Goal: Transaction & Acquisition: Purchase product/service

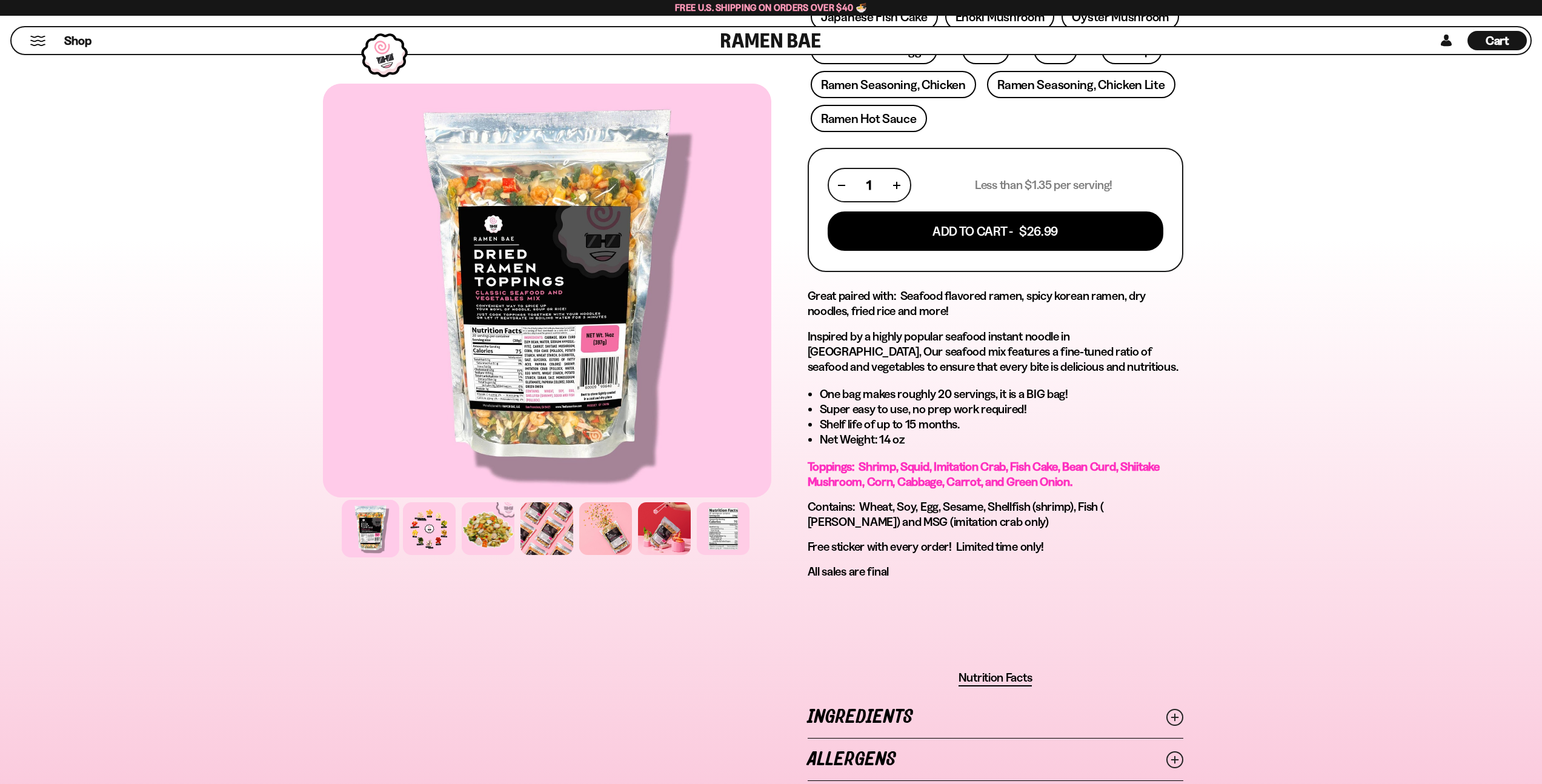
scroll to position [547, 0]
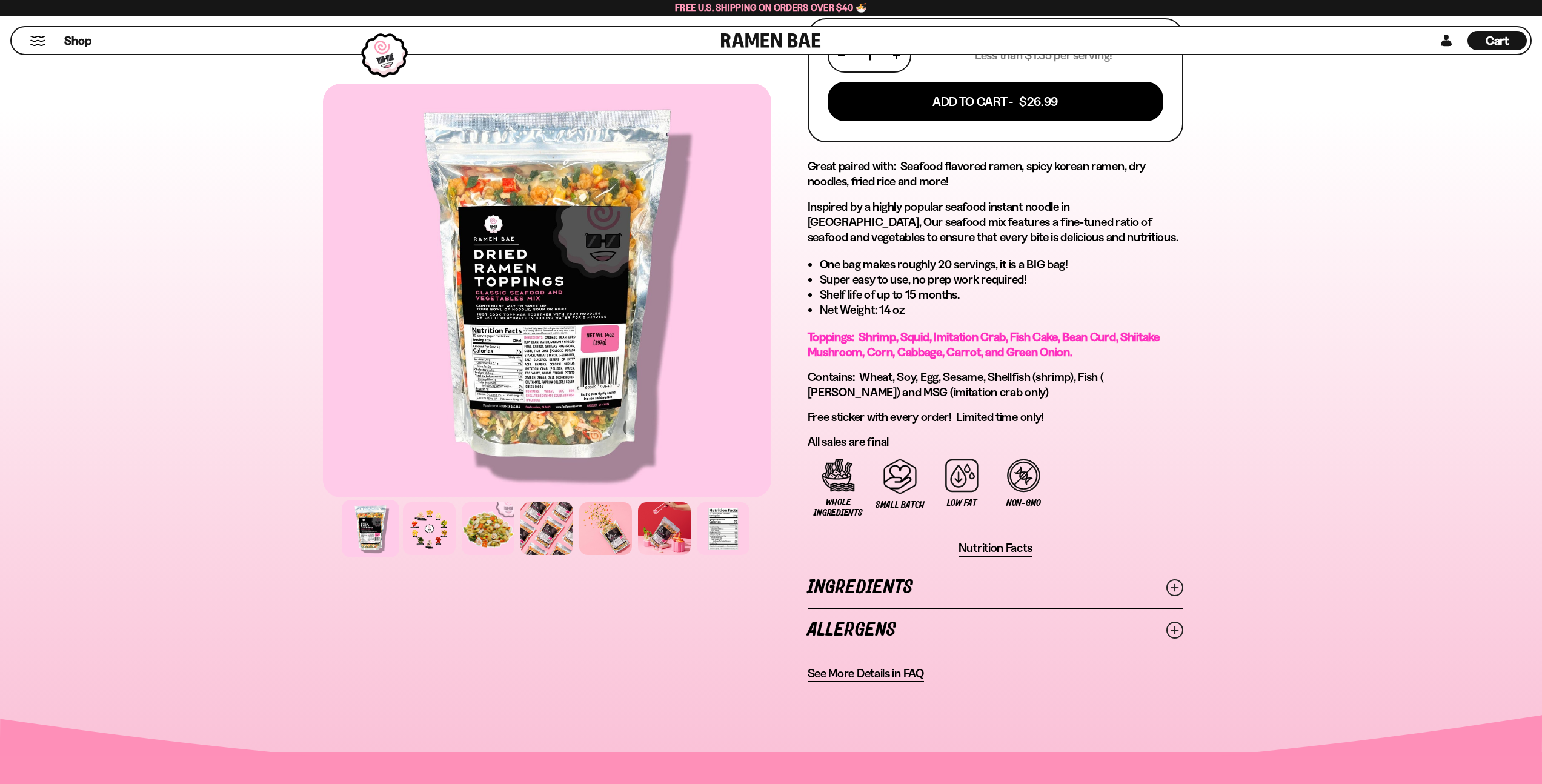
click at [695, 335] on div at bounding box center [547, 291] width 448 height 413
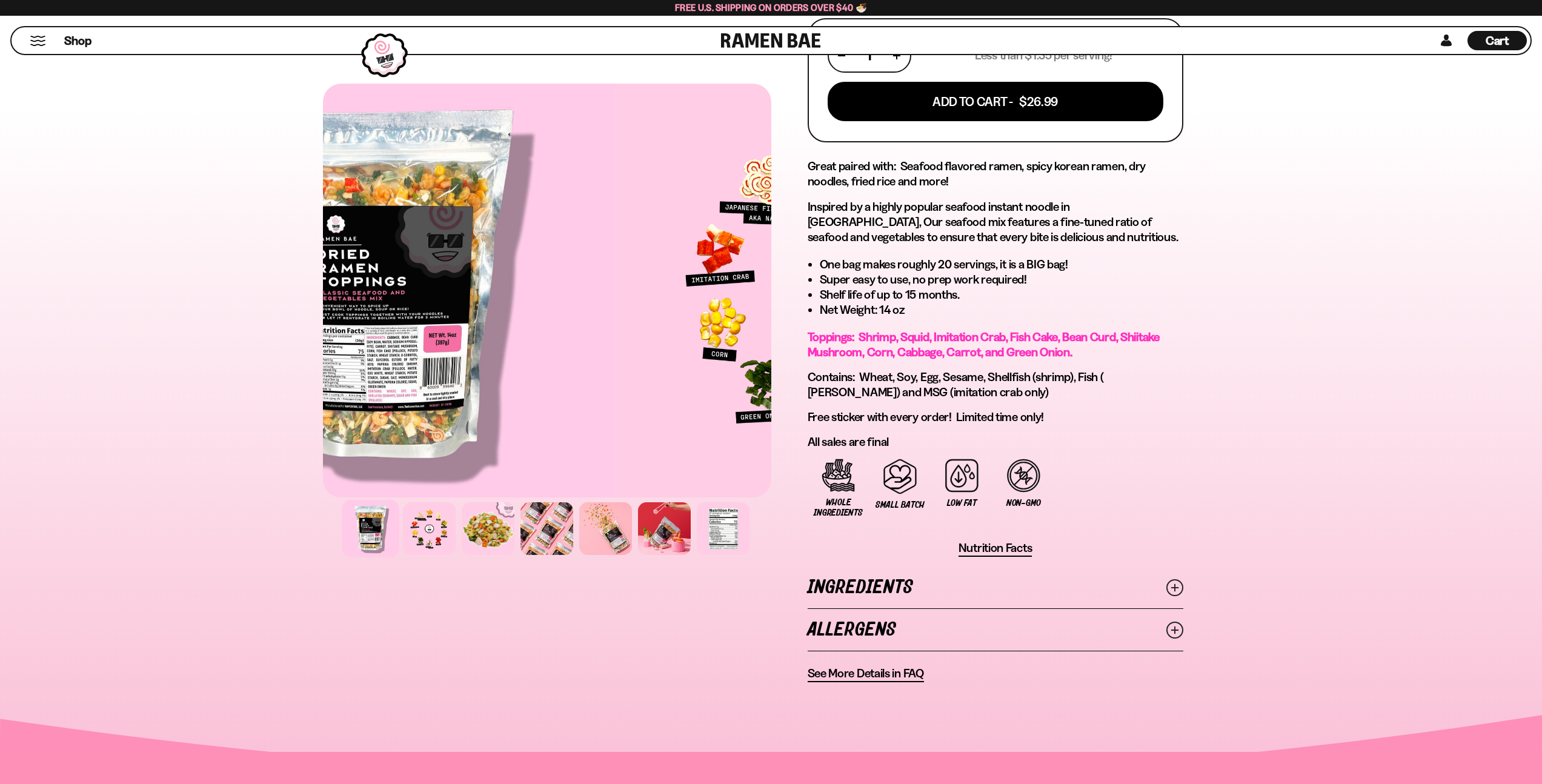
click at [481, 321] on div at bounding box center [388, 291] width 448 height 413
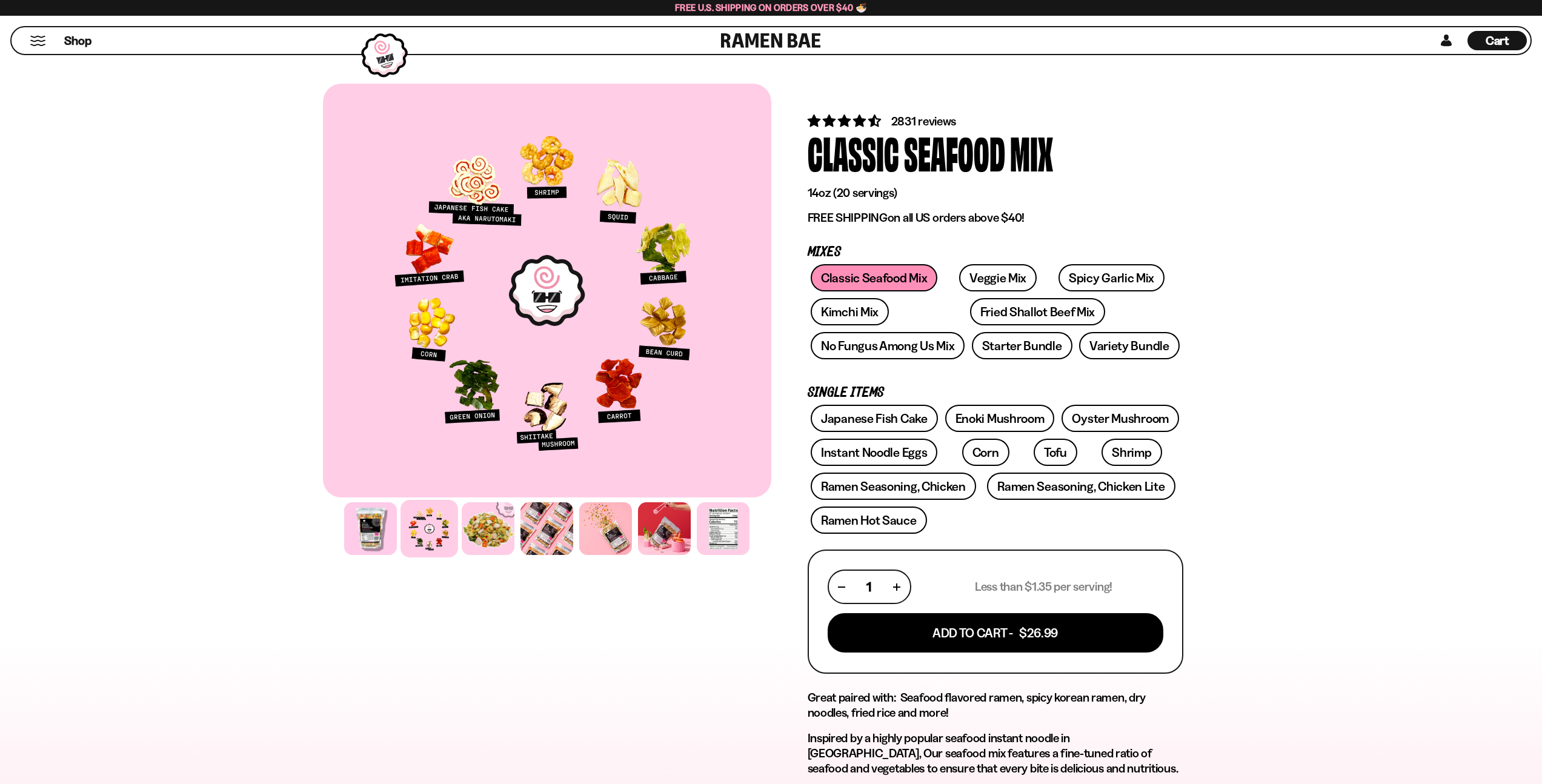
scroll to position [0, 0]
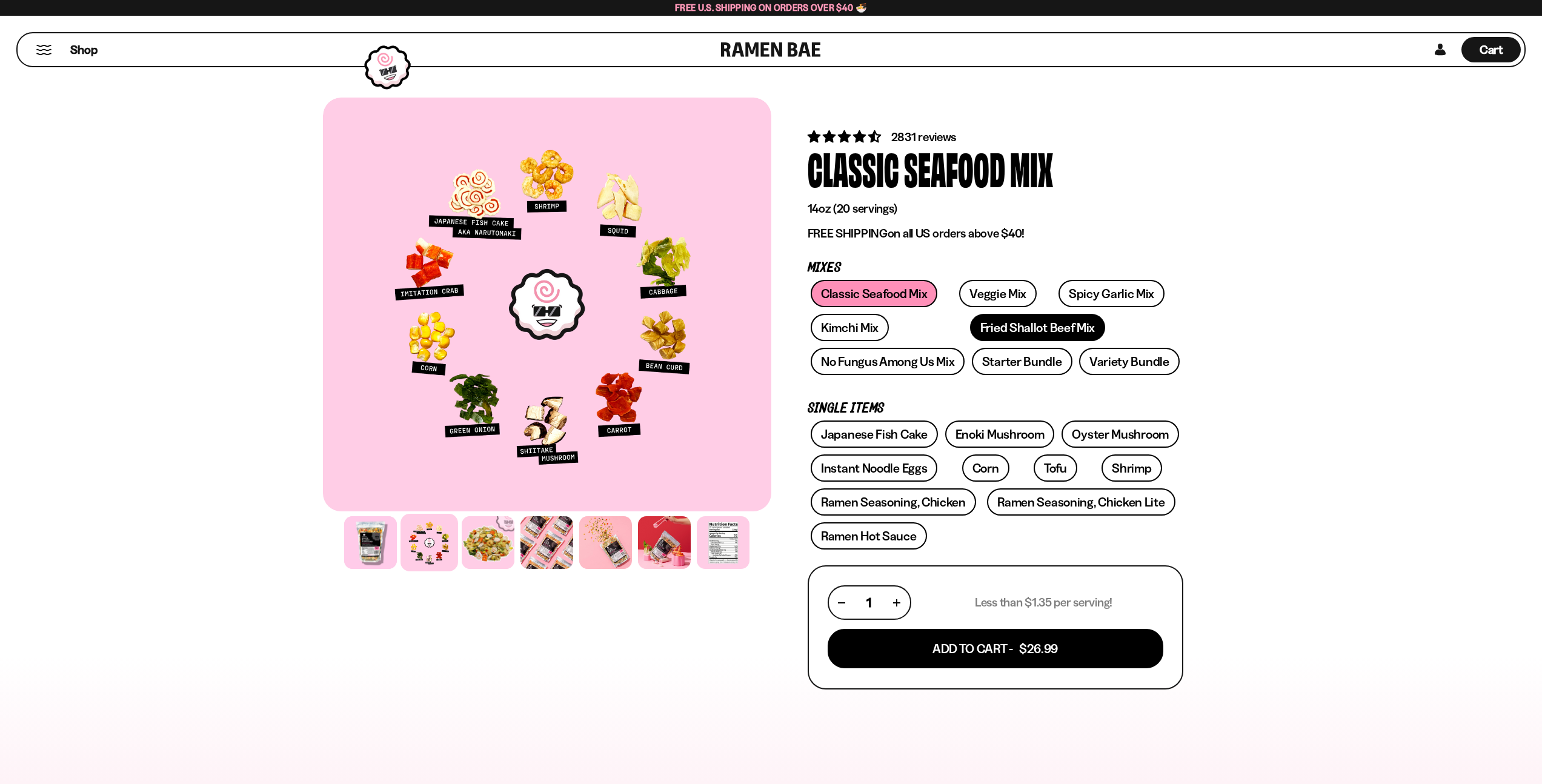
click at [970, 324] on link "Fried Shallot Beef Mix" at bounding box center [1038, 327] width 135 height 27
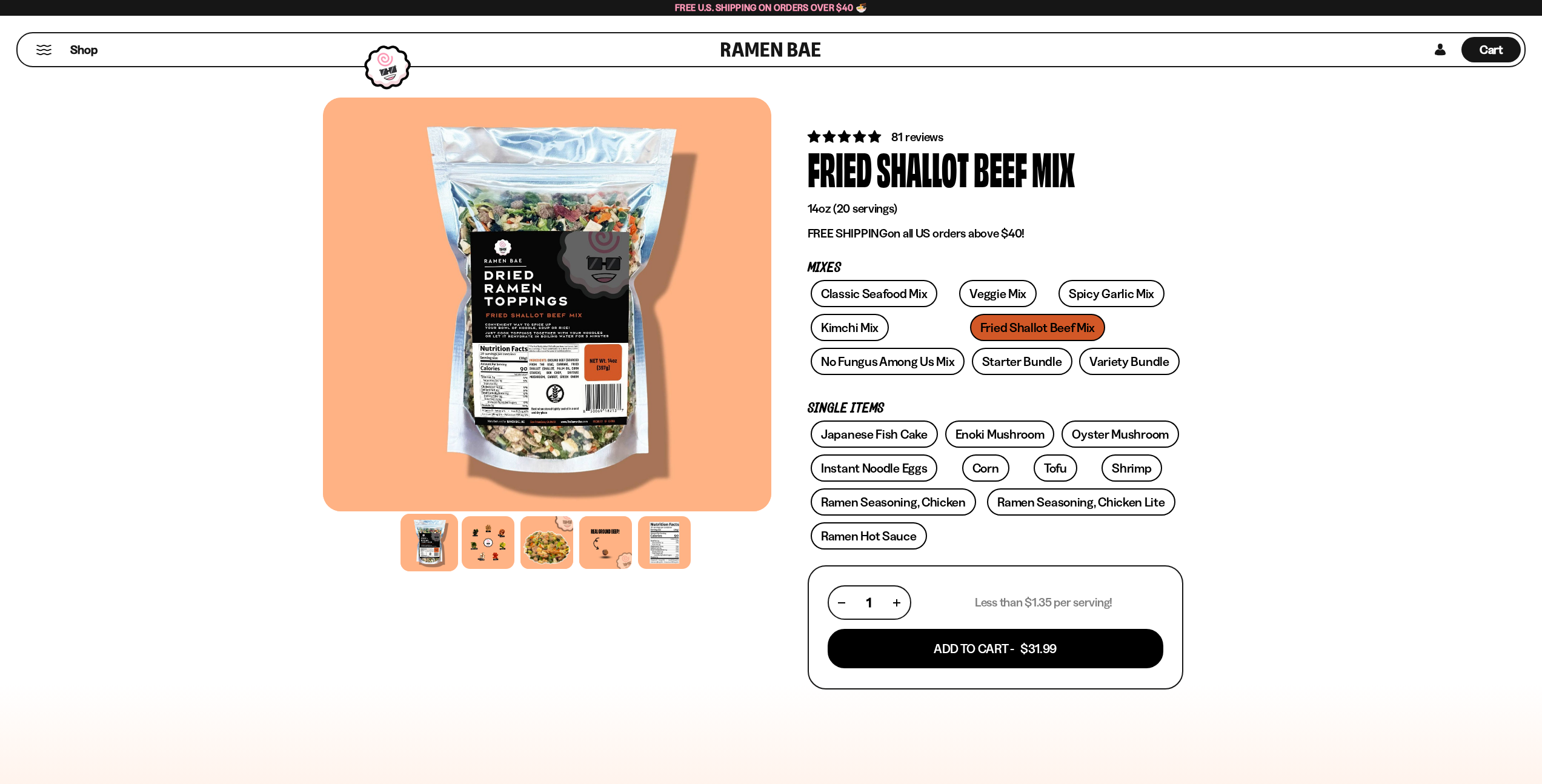
click at [687, 314] on div at bounding box center [547, 304] width 448 height 413
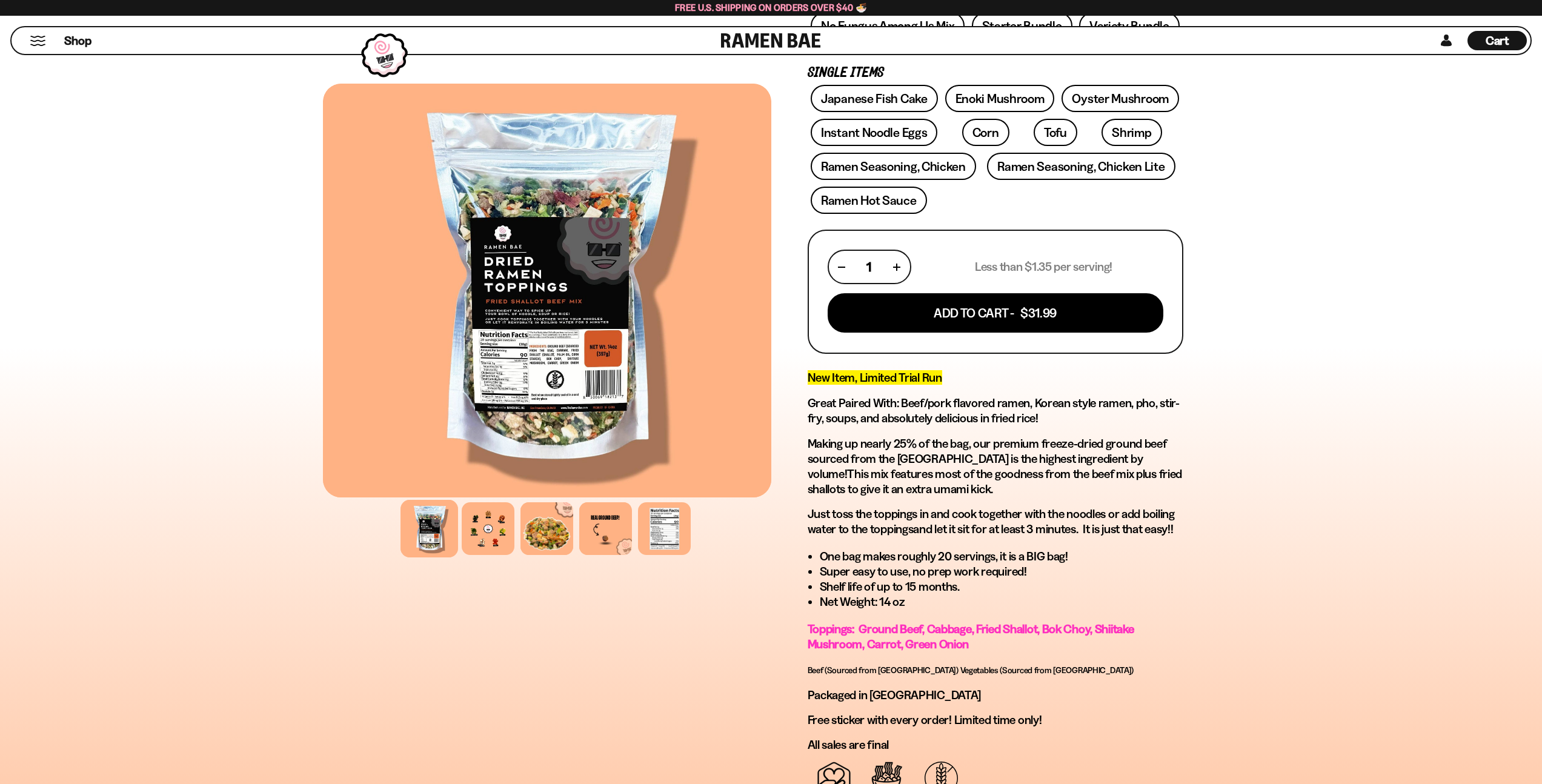
scroll to position [54, 0]
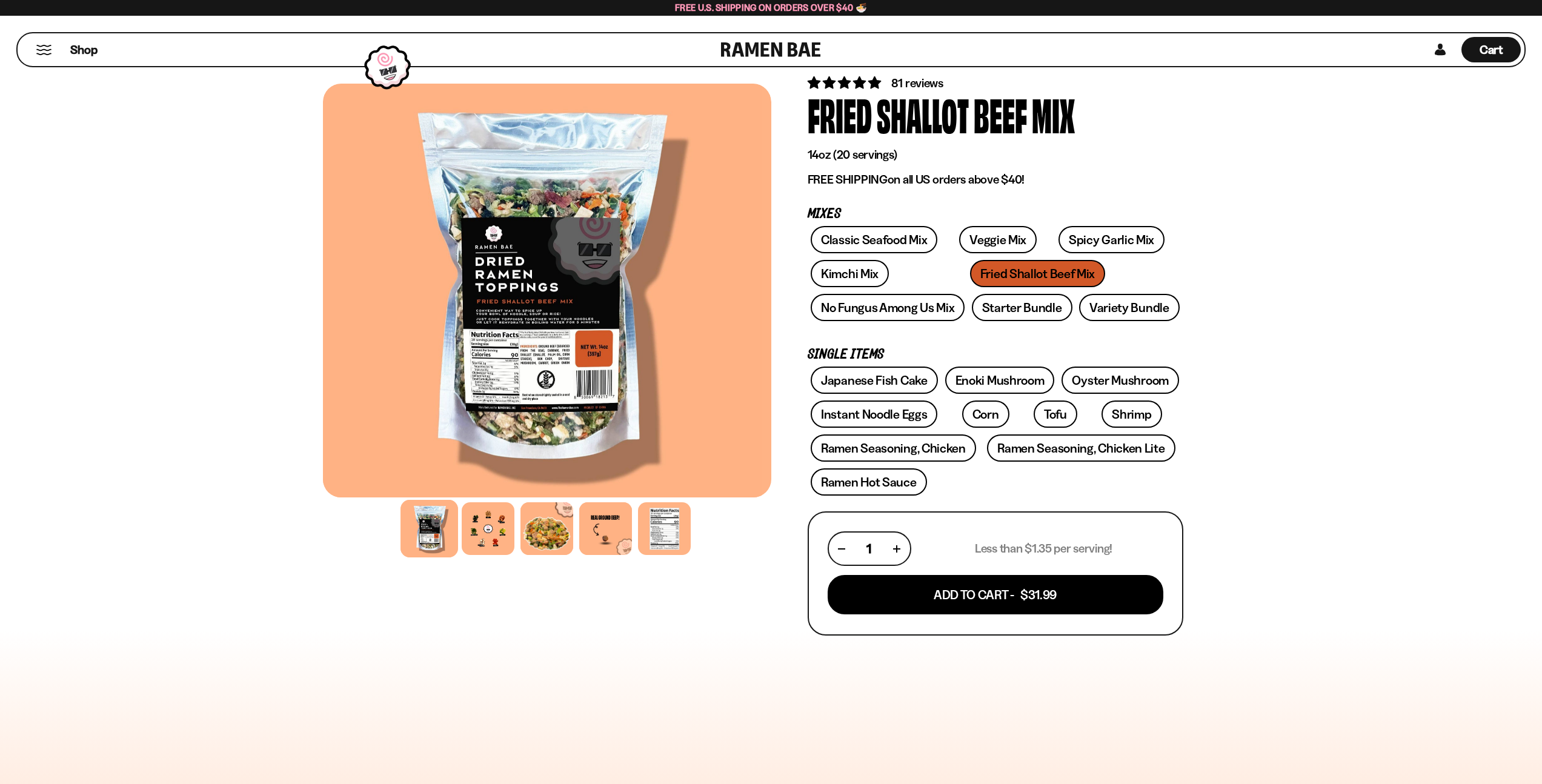
click at [497, 312] on div at bounding box center [537, 291] width 448 height 413
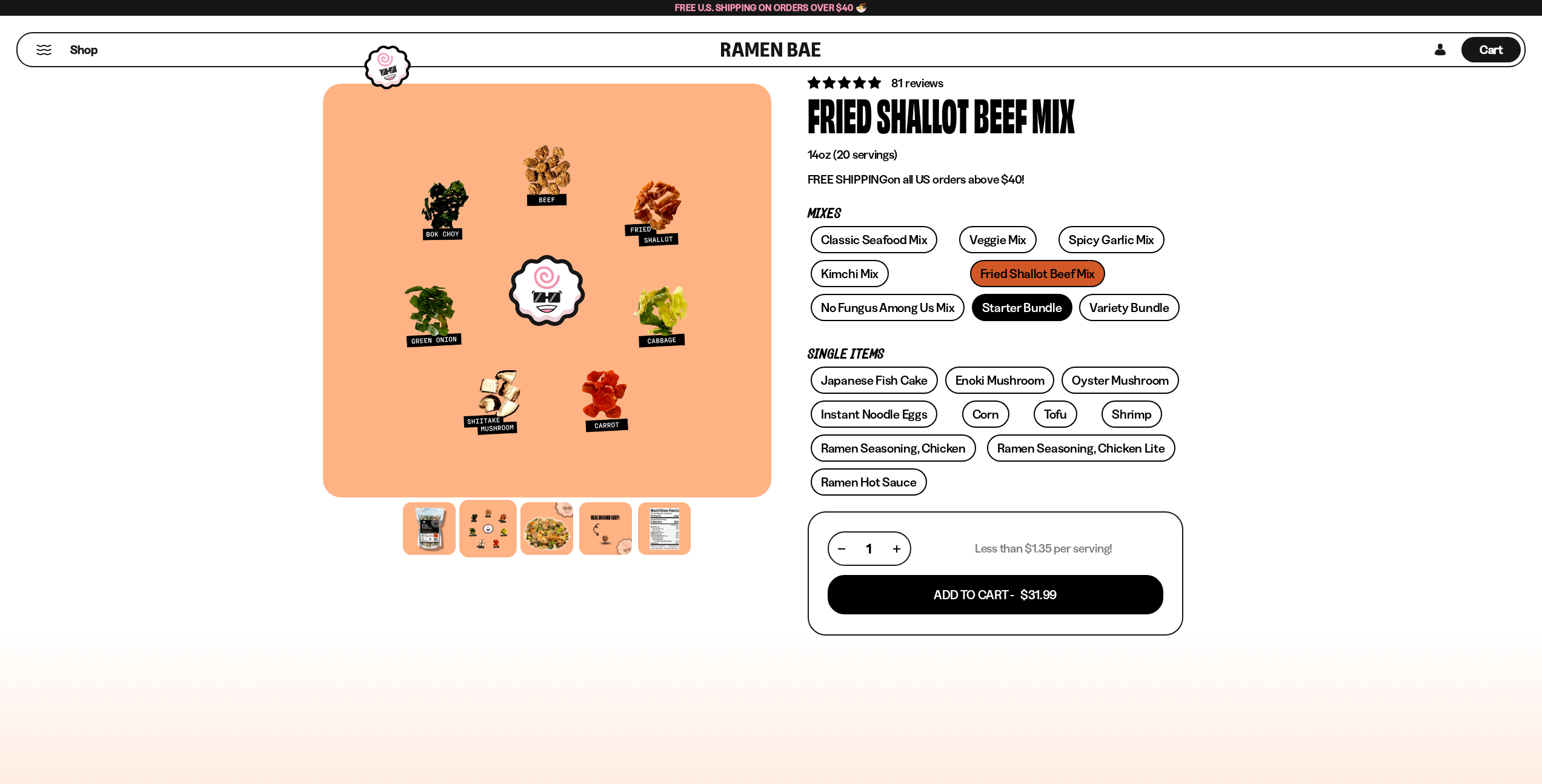
click at [1021, 308] on link "Starter Bundle" at bounding box center [1023, 307] width 101 height 27
